Goal: Task Accomplishment & Management: Use online tool/utility

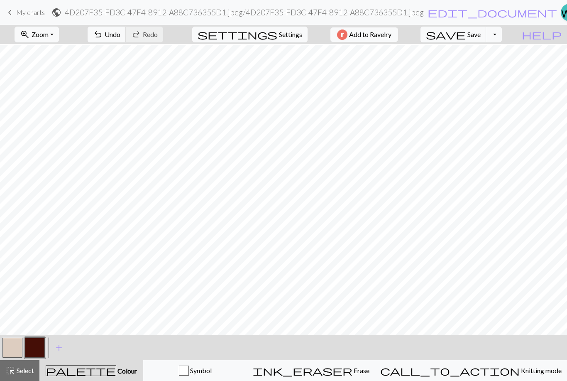
scroll to position [1, 0]
click at [120, 37] on span "Undo" at bounding box center [113, 34] width 16 height 8
click at [120, 36] on span "Undo" at bounding box center [113, 34] width 16 height 8
click at [120, 37] on span "Undo" at bounding box center [113, 34] width 16 height 8
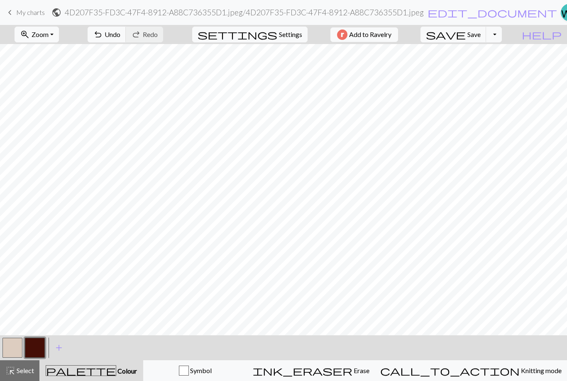
click at [14, 348] on button "button" at bounding box center [12, 347] width 20 height 20
click at [40, 344] on button "button" at bounding box center [35, 347] width 20 height 20
click at [17, 343] on button "button" at bounding box center [12, 347] width 20 height 20
click at [39, 348] on button "button" at bounding box center [35, 347] width 20 height 20
click at [25, 339] on button "button" at bounding box center [35, 347] width 20 height 20
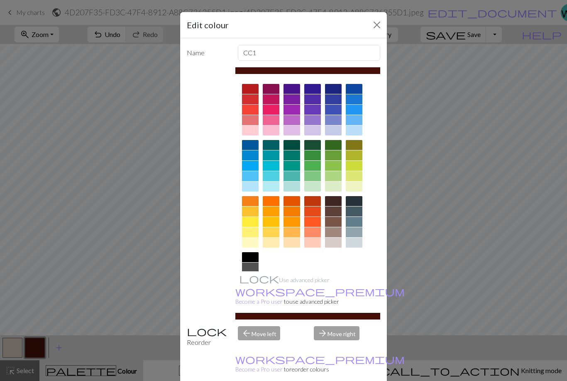
click at [371, 27] on button "Close" at bounding box center [376, 24] width 13 height 13
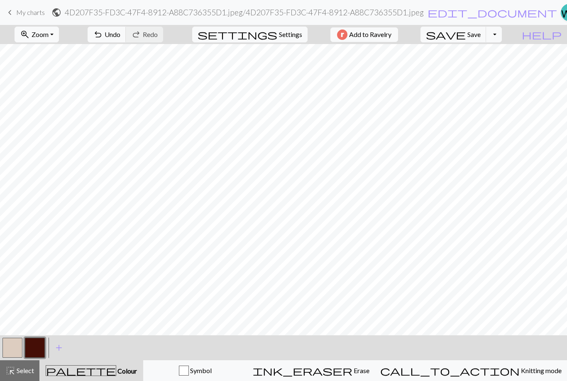
click at [15, 346] on button "button" at bounding box center [12, 347] width 20 height 20
click at [34, 346] on button "button" at bounding box center [35, 347] width 20 height 20
click at [20, 342] on button "button" at bounding box center [12, 347] width 20 height 20
click at [42, 346] on button "button" at bounding box center [35, 347] width 20 height 20
click at [15, 341] on button "button" at bounding box center [12, 347] width 20 height 20
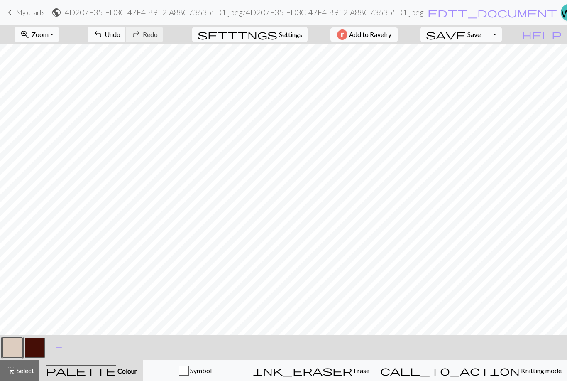
click at [39, 347] on button "button" at bounding box center [35, 347] width 20 height 20
click at [15, 345] on button "button" at bounding box center [12, 347] width 20 height 20
click at [44, 342] on button "button" at bounding box center [35, 347] width 20 height 20
click at [10, 346] on button "button" at bounding box center [12, 347] width 20 height 20
click at [15, 345] on button "button" at bounding box center [12, 347] width 20 height 20
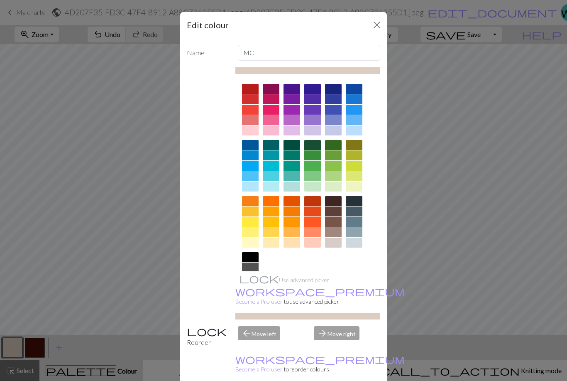
click at [377, 25] on button "Close" at bounding box center [376, 24] width 13 height 13
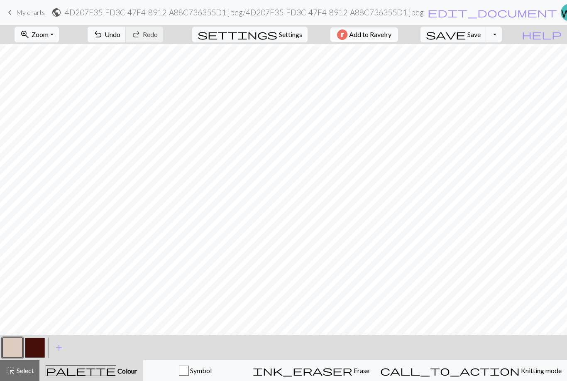
click at [44, 343] on button "button" at bounding box center [35, 347] width 20 height 20
click at [56, 349] on span "add" at bounding box center [59, 348] width 10 height 12
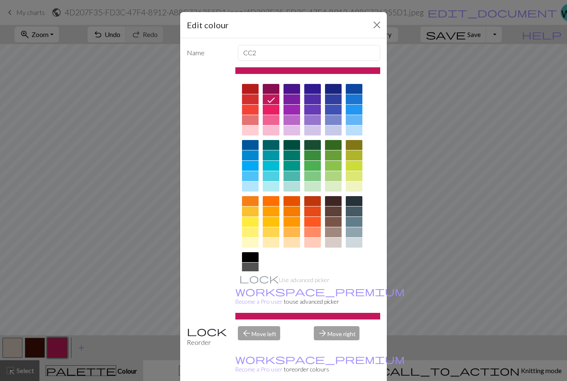
click at [334, 226] on div at bounding box center [333, 222] width 17 height 10
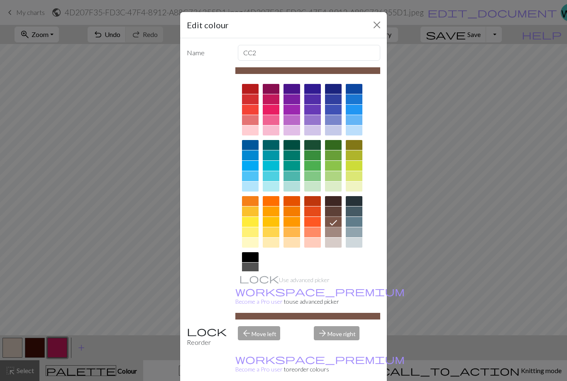
click at [424, 194] on div "Edit colour Name CC2 Use advanced picker workspace_premium Become a Pro user to…" at bounding box center [283, 190] width 567 height 381
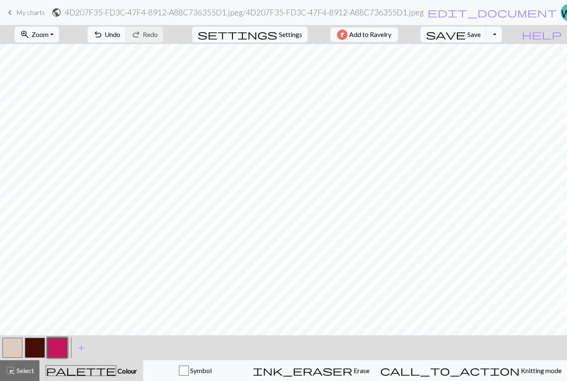
click at [54, 345] on button "button" at bounding box center [57, 347] width 20 height 20
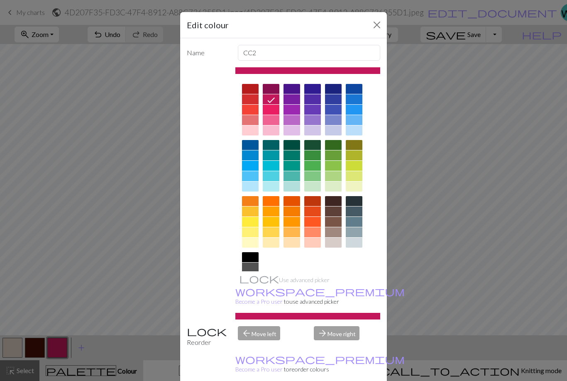
click at [336, 219] on div at bounding box center [333, 222] width 17 height 10
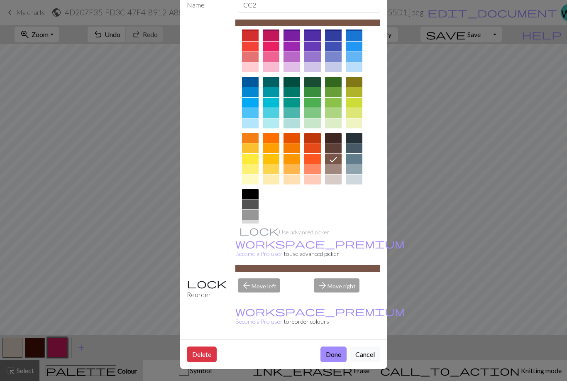
scroll to position [47, 0]
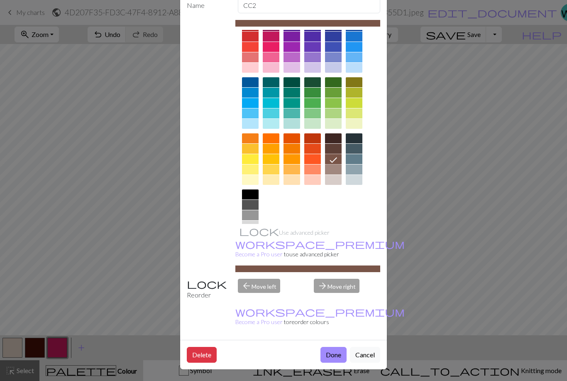
click at [337, 354] on button "Done" at bounding box center [333, 355] width 26 height 16
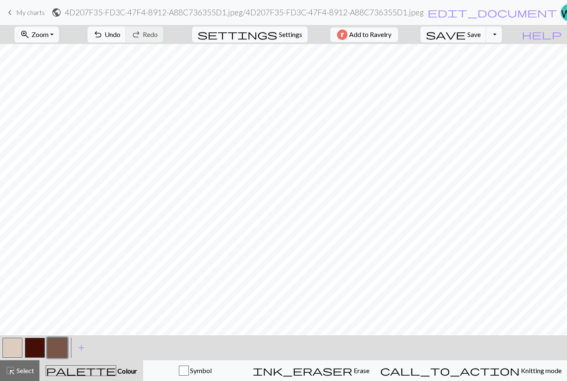
click at [85, 345] on span "add" at bounding box center [81, 348] width 10 height 12
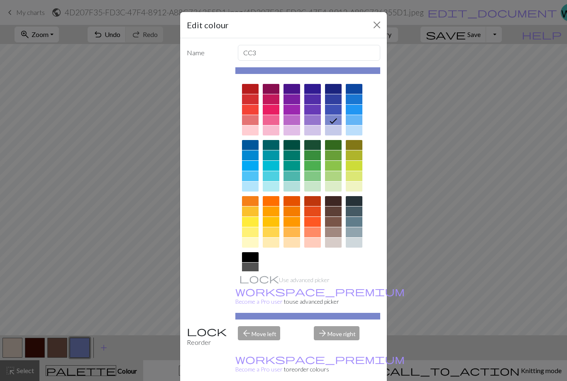
click at [359, 211] on div at bounding box center [354, 211] width 17 height 10
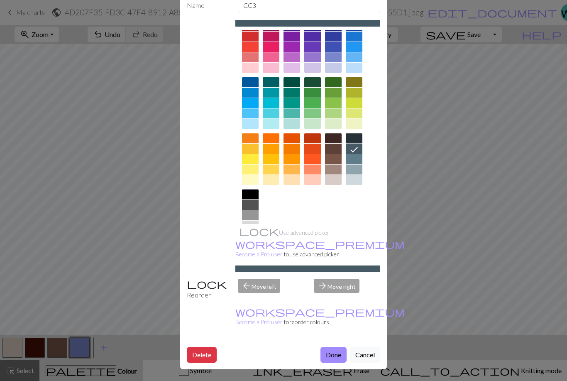
click at [333, 354] on button "Done" at bounding box center [333, 355] width 26 height 16
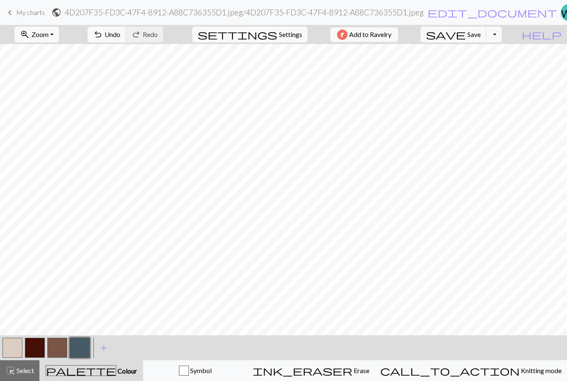
click at [40, 347] on button "button" at bounding box center [35, 347] width 20 height 20
click at [54, 349] on button "button" at bounding box center [57, 347] width 20 height 20
click at [108, 347] on span "add" at bounding box center [104, 348] width 10 height 12
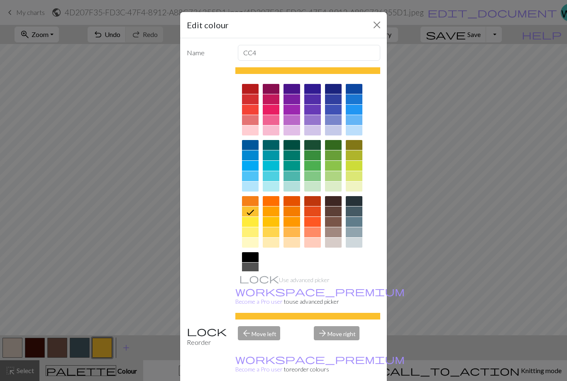
click at [247, 256] on div at bounding box center [250, 257] width 17 height 10
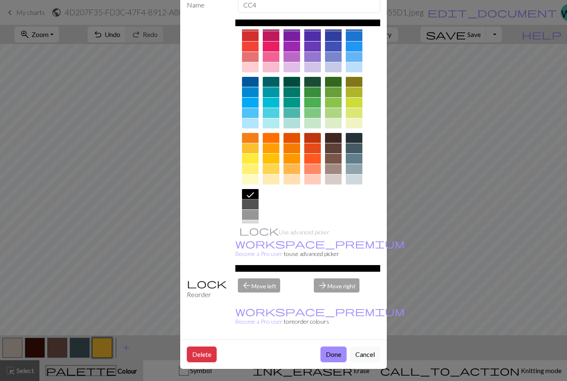
scroll to position [48, 0]
click at [337, 349] on button "Done" at bounding box center [333, 354] width 26 height 16
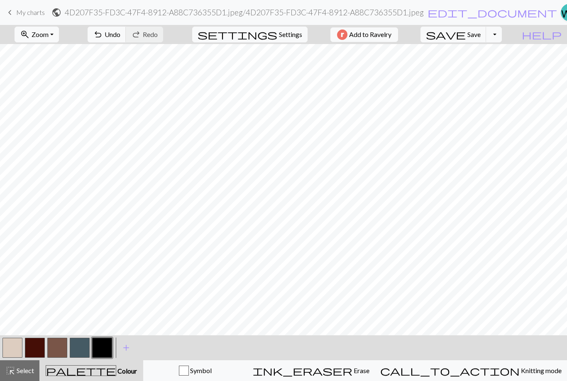
click at [120, 38] on span "Undo" at bounding box center [113, 34] width 16 height 8
click at [61, 346] on button "button" at bounding box center [57, 347] width 20 height 20
click at [11, 340] on button "button" at bounding box center [12, 347] width 20 height 20
click at [103, 343] on button "button" at bounding box center [102, 347] width 20 height 20
click at [53, 352] on button "button" at bounding box center [57, 347] width 20 height 20
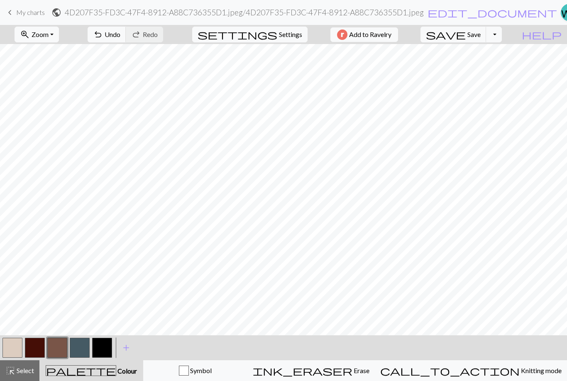
click at [120, 34] on span "Undo" at bounding box center [113, 34] width 16 height 8
click at [120, 31] on span "Undo" at bounding box center [113, 34] width 16 height 8
click at [120, 32] on span "Undo" at bounding box center [113, 34] width 16 height 8
click at [22, 343] on button "button" at bounding box center [12, 347] width 20 height 20
click at [109, 348] on button "button" at bounding box center [102, 347] width 20 height 20
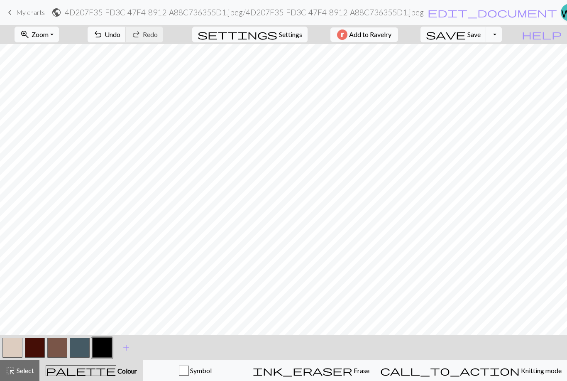
click at [126, 40] on button "undo Undo Undo" at bounding box center [107, 35] width 39 height 16
click at [16, 341] on button "button" at bounding box center [12, 347] width 20 height 20
click at [109, 350] on button "button" at bounding box center [102, 347] width 20 height 20
click at [120, 37] on span "Undo" at bounding box center [113, 34] width 16 height 8
click at [19, 345] on button "button" at bounding box center [12, 347] width 20 height 20
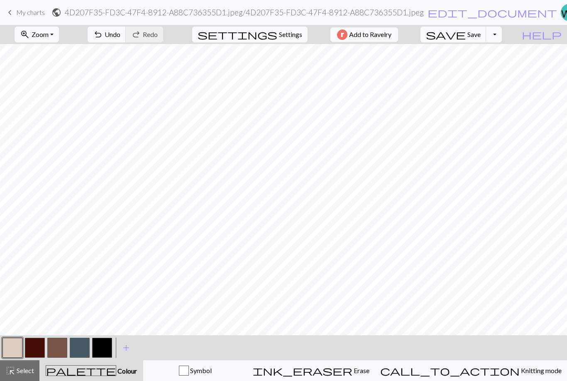
click at [86, 345] on button "button" at bounding box center [80, 347] width 20 height 20
click at [120, 37] on span "Undo" at bounding box center [113, 34] width 16 height 8
click at [109, 345] on button "button" at bounding box center [102, 347] width 20 height 20
click at [126, 41] on button "undo Undo Undo" at bounding box center [107, 35] width 39 height 16
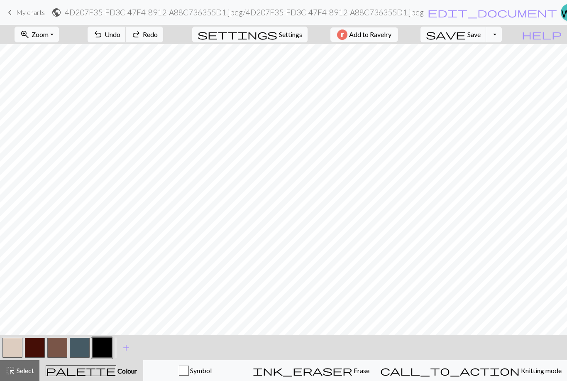
click at [120, 36] on span "Undo" at bounding box center [113, 34] width 16 height 8
click at [13, 348] on button "button" at bounding box center [12, 347] width 20 height 20
click at [85, 348] on button "button" at bounding box center [80, 347] width 20 height 20
click at [120, 36] on span "Undo" at bounding box center [113, 34] width 16 height 8
click at [126, 39] on button "undo Undo Undo" at bounding box center [107, 35] width 39 height 16
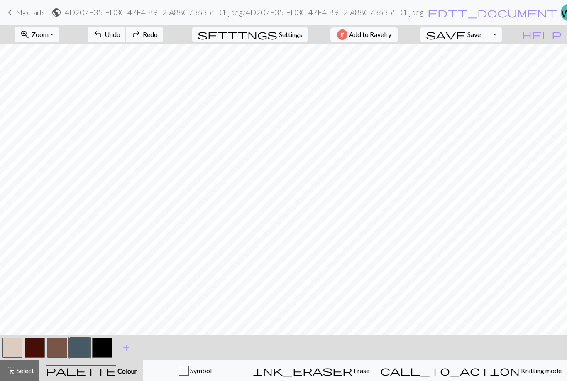
click at [126, 39] on button "undo Undo Undo" at bounding box center [107, 35] width 39 height 16
click at [120, 37] on span "Undo" at bounding box center [113, 34] width 16 height 8
click at [120, 38] on span "Undo" at bounding box center [113, 34] width 16 height 8
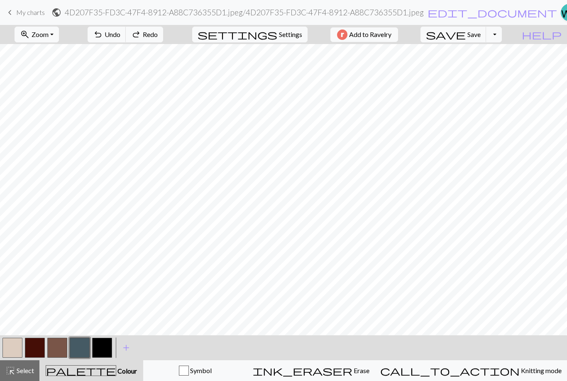
click at [126, 39] on button "undo Undo Undo" at bounding box center [107, 35] width 39 height 16
click at [120, 36] on span "Undo" at bounding box center [113, 34] width 16 height 8
click at [120, 37] on span "Undo" at bounding box center [113, 34] width 16 height 8
click at [19, 342] on button "button" at bounding box center [12, 347] width 20 height 20
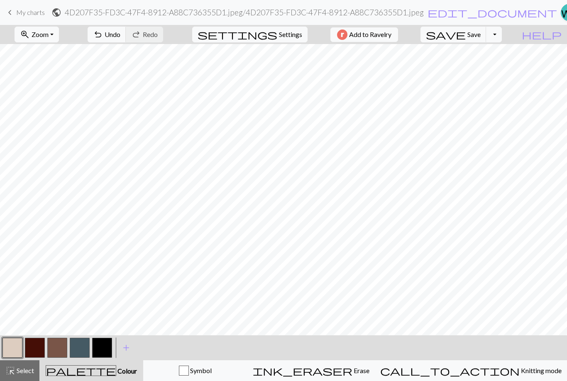
click at [63, 344] on button "button" at bounding box center [57, 347] width 20 height 20
click at [88, 345] on button "button" at bounding box center [80, 347] width 20 height 20
click at [111, 346] on button "button" at bounding box center [102, 347] width 20 height 20
click at [126, 40] on button "undo Undo Undo" at bounding box center [107, 35] width 39 height 16
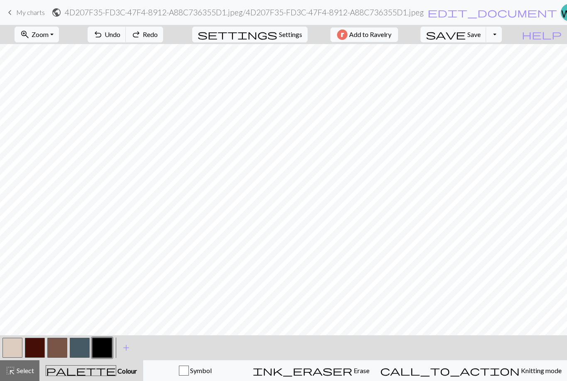
click at [120, 33] on span "Undo" at bounding box center [113, 34] width 16 height 8
click at [120, 34] on span "Undo" at bounding box center [113, 34] width 16 height 8
click at [82, 342] on button "button" at bounding box center [80, 347] width 20 height 20
click at [120, 32] on span "Undo" at bounding box center [113, 34] width 16 height 8
click at [120, 31] on span "Undo" at bounding box center [113, 34] width 16 height 8
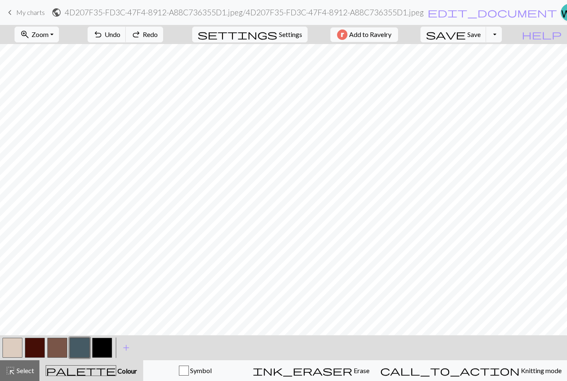
click at [120, 33] on span "Undo" at bounding box center [113, 34] width 16 height 8
click at [22, 343] on button "button" at bounding box center [12, 347] width 20 height 20
click at [120, 33] on span "Undo" at bounding box center [113, 34] width 16 height 8
click at [64, 345] on button "button" at bounding box center [57, 347] width 20 height 20
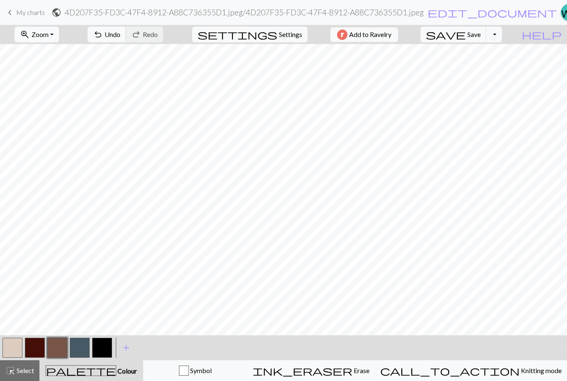
click at [85, 352] on button "button" at bounding box center [80, 347] width 20 height 20
click at [106, 352] on button "button" at bounding box center [102, 347] width 20 height 20
click at [21, 342] on button "button" at bounding box center [12, 347] width 20 height 20
click at [84, 341] on button "button" at bounding box center [80, 347] width 20 height 20
click at [126, 42] on button "undo Undo Undo" at bounding box center [107, 35] width 39 height 16
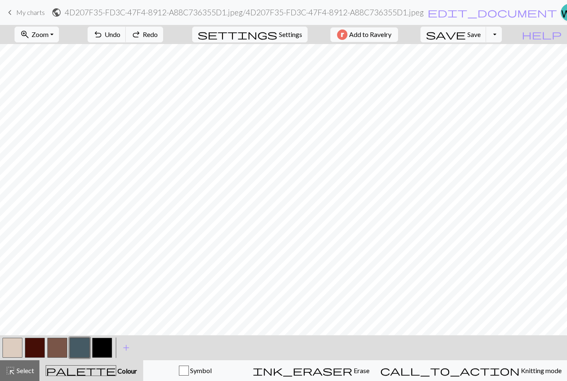
click at [13, 345] on button "button" at bounding box center [12, 347] width 20 height 20
click at [107, 349] on button "button" at bounding box center [102, 347] width 20 height 20
click at [120, 36] on span "Undo" at bounding box center [113, 34] width 16 height 8
click at [120, 35] on span "Undo" at bounding box center [113, 34] width 16 height 8
click at [120, 34] on span "Undo" at bounding box center [113, 34] width 16 height 8
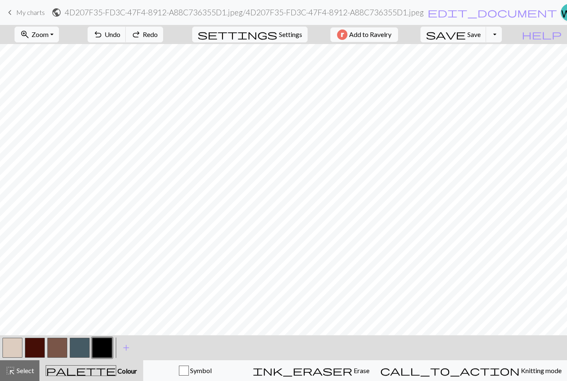
click at [12, 341] on button "button" at bounding box center [12, 347] width 20 height 20
click at [111, 347] on button "button" at bounding box center [102, 347] width 20 height 20
click at [120, 35] on span "Undo" at bounding box center [113, 34] width 16 height 8
click at [120, 36] on span "Undo" at bounding box center [113, 34] width 16 height 8
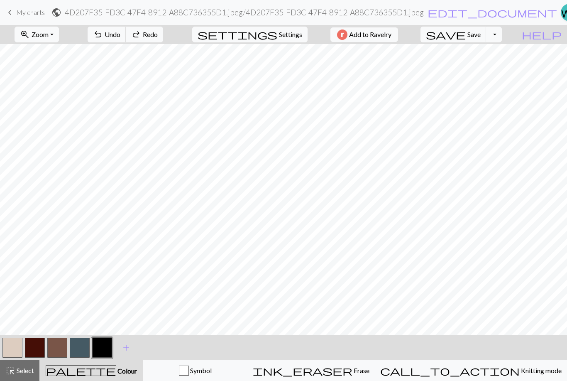
click at [10, 345] on button "button" at bounding box center [12, 347] width 20 height 20
click at [105, 347] on button "button" at bounding box center [102, 347] width 20 height 20
click at [59, 344] on button "button" at bounding box center [57, 347] width 20 height 20
click at [13, 347] on button "button" at bounding box center [12, 347] width 20 height 20
click at [107, 348] on button "button" at bounding box center [102, 347] width 20 height 20
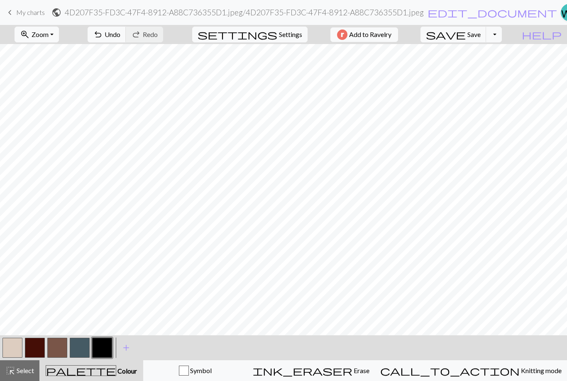
click at [78, 349] on button "button" at bounding box center [80, 347] width 20 height 20
click at [25, 343] on button "button" at bounding box center [35, 347] width 20 height 20
click at [7, 352] on button "button" at bounding box center [12, 347] width 20 height 20
click at [83, 347] on button "button" at bounding box center [80, 347] width 20 height 20
click at [20, 350] on button "button" at bounding box center [12, 347] width 20 height 20
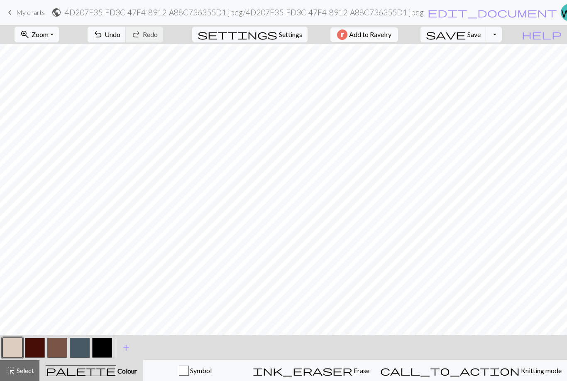
click at [120, 32] on span "Undo" at bounding box center [113, 34] width 16 height 8
click at [107, 346] on button "button" at bounding box center [102, 347] width 20 height 20
click at [15, 347] on button "button" at bounding box center [12, 347] width 20 height 20
click at [105, 345] on button "button" at bounding box center [102, 347] width 20 height 20
click at [15, 350] on button "button" at bounding box center [12, 347] width 20 height 20
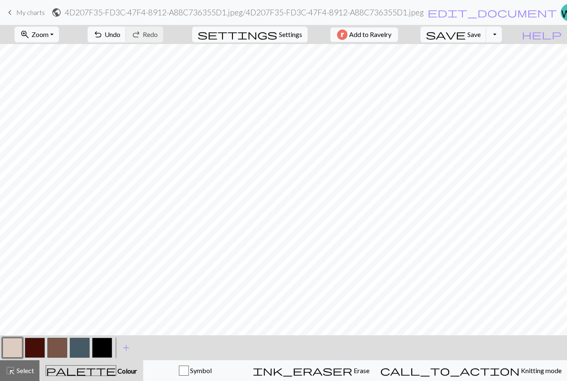
click at [62, 350] on button "button" at bounding box center [57, 347] width 20 height 20
click at [89, 349] on button "button" at bounding box center [80, 347] width 20 height 20
click at [126, 40] on button "undo Undo Undo" at bounding box center [107, 35] width 39 height 16
click at [17, 350] on button "button" at bounding box center [12, 347] width 20 height 20
click at [60, 348] on button "button" at bounding box center [57, 347] width 20 height 20
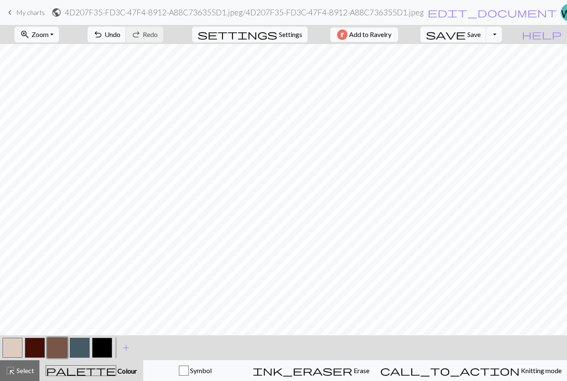
click at [120, 36] on span "Undo" at bounding box center [113, 34] width 16 height 8
click at [301, 32] on button "settings Settings" at bounding box center [249, 35] width 115 height 16
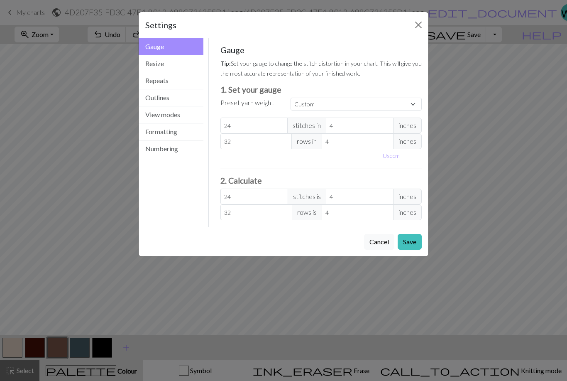
click at [187, 92] on button "Outlines" at bounding box center [171, 97] width 65 height 17
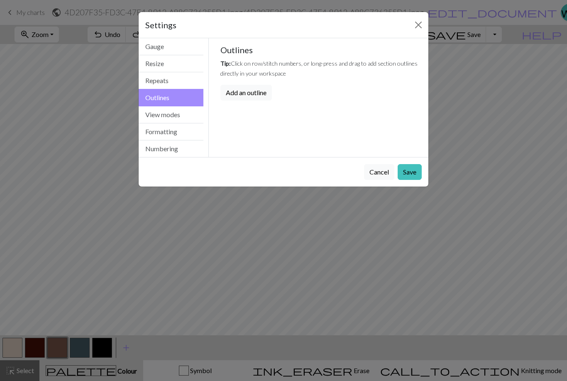
click at [190, 76] on button "Repeats" at bounding box center [171, 80] width 65 height 17
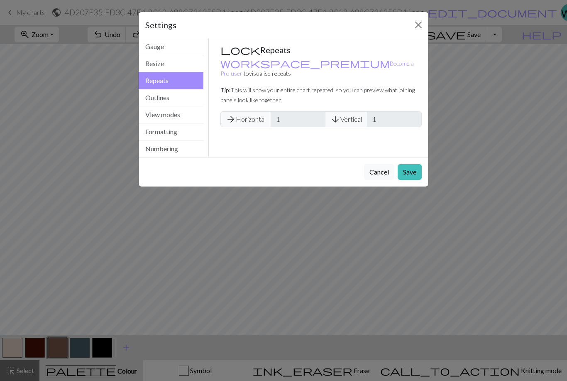
click at [195, 107] on button "View modes" at bounding box center [171, 114] width 65 height 17
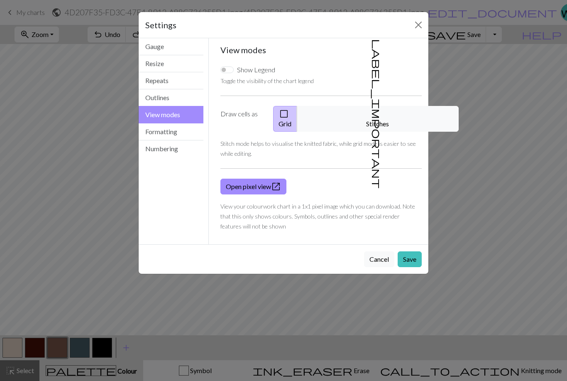
click at [170, 132] on button "Formatting" at bounding box center [171, 131] width 65 height 17
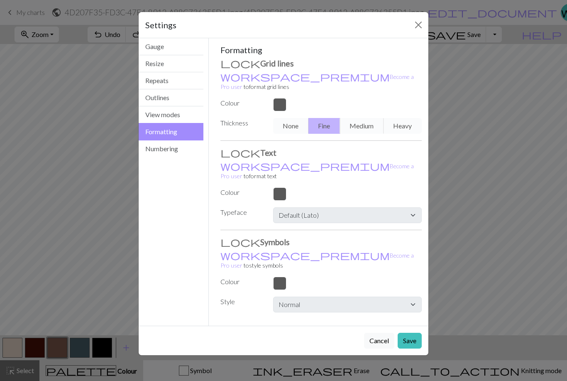
click at [185, 48] on button "Gauge" at bounding box center [171, 46] width 65 height 17
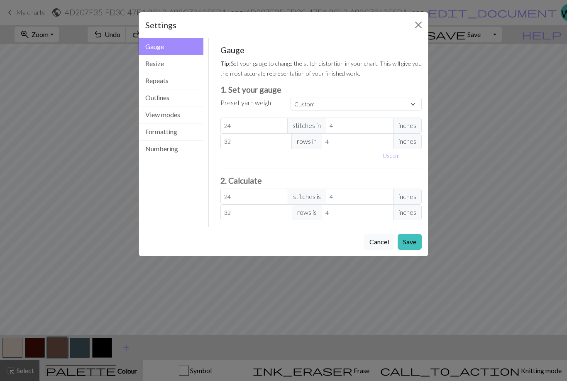
click at [419, 15] on div "Settings" at bounding box center [284, 25] width 290 height 26
click at [422, 29] on button "Close" at bounding box center [418, 24] width 13 height 13
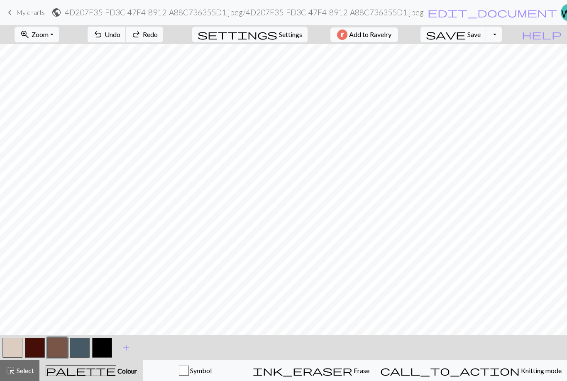
click at [30, 15] on span "My charts" at bounding box center [30, 12] width 29 height 8
click at [15, 12] on link "keyboard_arrow_left My charts" at bounding box center [25, 12] width 40 height 14
click at [12, 17] on span "keyboard_arrow_left" at bounding box center [10, 13] width 10 height 12
click at [29, 14] on span "My charts" at bounding box center [30, 12] width 29 height 8
click at [32, 17] on link "keyboard_arrow_left My charts" at bounding box center [25, 12] width 40 height 14
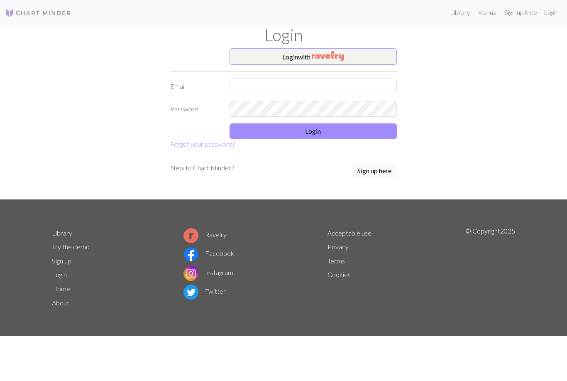
click at [324, 53] on img "button" at bounding box center [328, 56] width 32 height 10
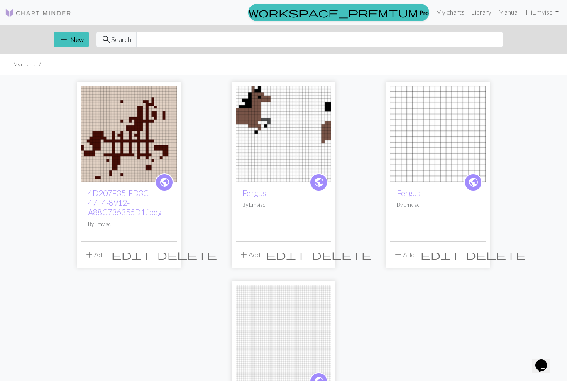
click at [298, 116] on img at bounding box center [283, 133] width 95 height 95
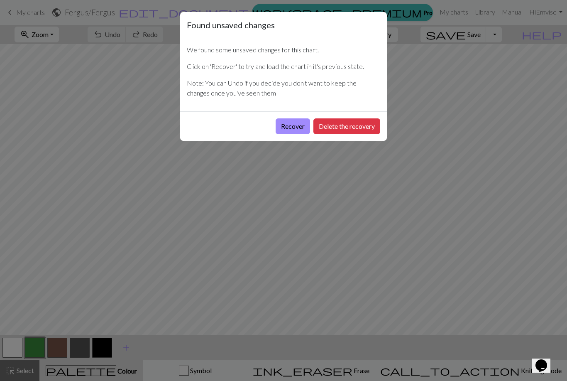
click at [358, 126] on button "Delete the recovery" at bounding box center [346, 126] width 67 height 16
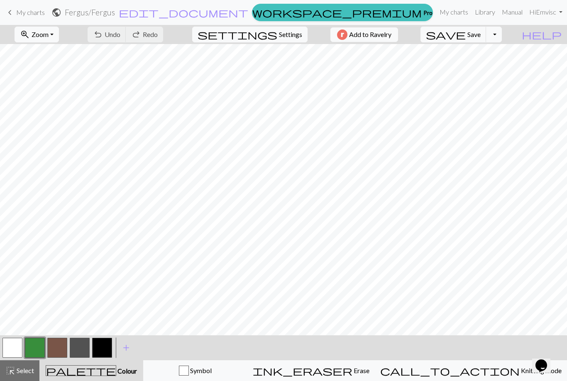
click at [284, 41] on button "settings Settings" at bounding box center [249, 35] width 115 height 16
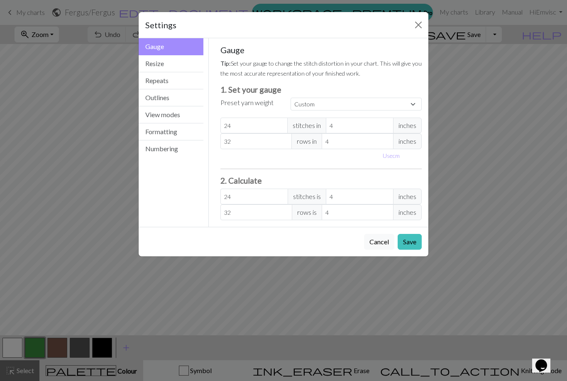
click at [200, 64] on button "Resize" at bounding box center [171, 63] width 65 height 17
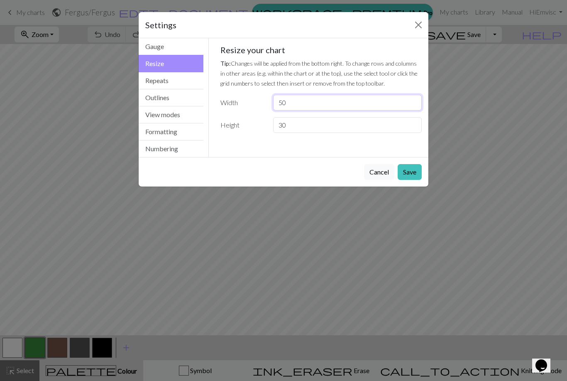
click at [323, 99] on input "50" at bounding box center [347, 103] width 149 height 16
type input "5"
type input "21"
click at [322, 130] on input "30" at bounding box center [347, 125] width 149 height 16
type input "3"
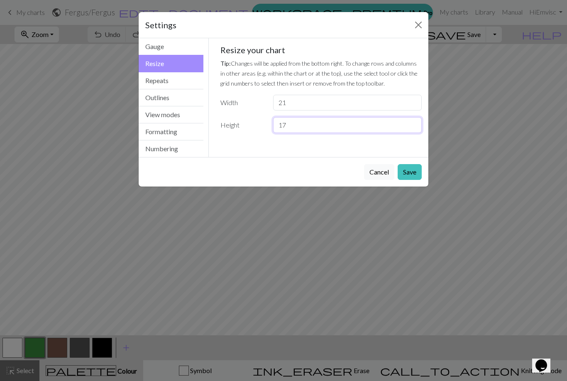
type input "17"
click at [410, 170] on button "Save" at bounding box center [410, 172] width 24 height 16
